Goal: Find specific page/section: Find specific page/section

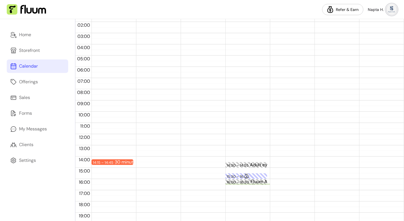
scroll to position [57, 0]
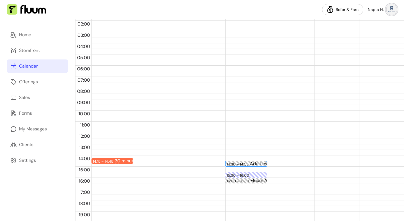
click at [245, 166] on div "14:30 – 14:55" at bounding box center [237, 163] width 23 height 5
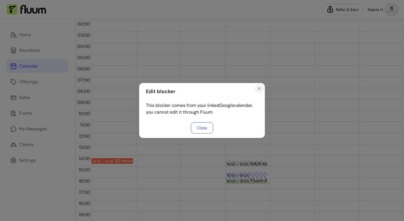
click at [261, 87] on icon "Close" at bounding box center [259, 88] width 4 height 4
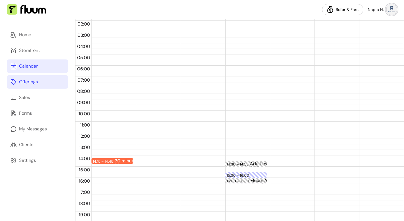
click at [29, 79] on div "Offerings" at bounding box center [28, 81] width 19 height 7
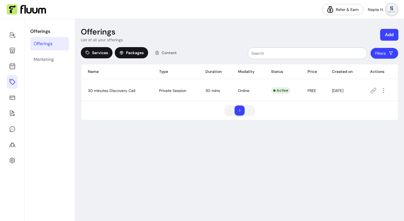
click at [136, 51] on span "Packages" at bounding box center [135, 53] width 18 height 6
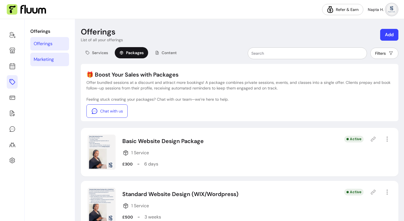
click at [40, 62] on div "Marketing" at bounding box center [44, 59] width 20 height 7
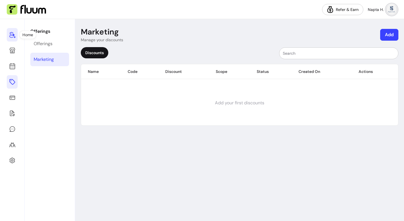
click at [10, 34] on icon at bounding box center [12, 35] width 6 height 6
